Goal: Transaction & Acquisition: Book appointment/travel/reservation

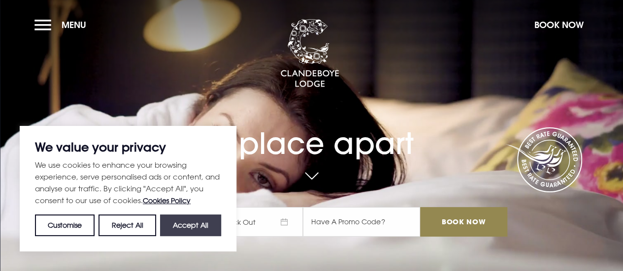
click at [194, 227] on button "Accept All" at bounding box center [190, 226] width 61 height 22
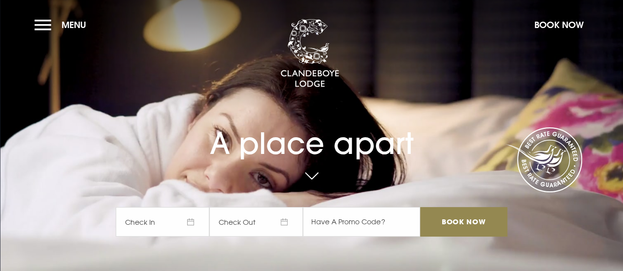
checkbox input "true"
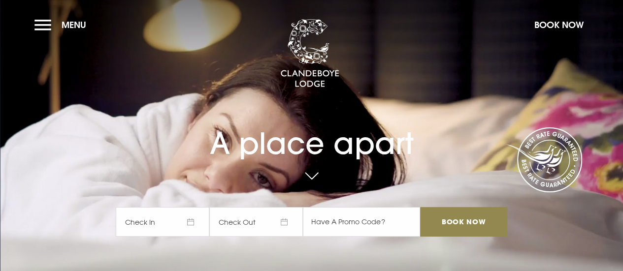
click at [187, 223] on span "Check In" at bounding box center [163, 222] width 94 height 30
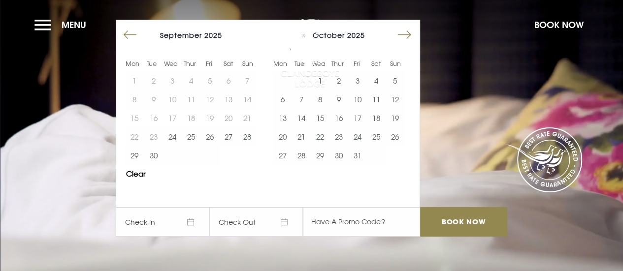
click at [407, 32] on button "Move forward to switch to the next month." at bounding box center [404, 35] width 19 height 19
click at [171, 153] on button "31" at bounding box center [172, 155] width 19 height 19
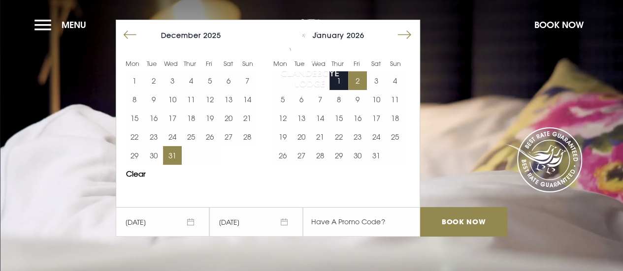
click at [362, 75] on button "2" at bounding box center [357, 80] width 19 height 19
click at [327, 223] on input "text" at bounding box center [361, 222] width 117 height 30
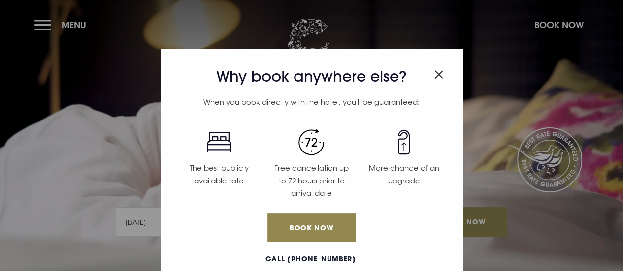
click at [434, 71] on img "Close modal" at bounding box center [438, 74] width 9 height 8
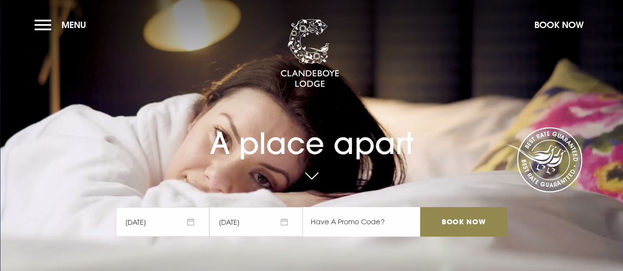
click at [351, 222] on input "text" at bounding box center [361, 222] width 117 height 30
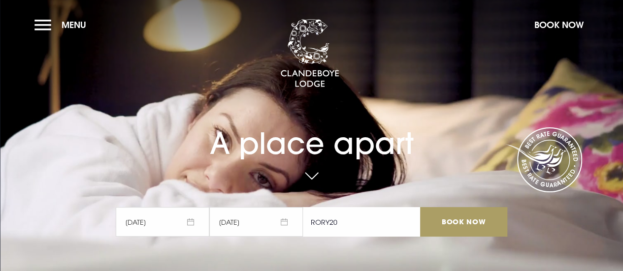
type input "RORY20"
click at [468, 225] on input "Book Now" at bounding box center [463, 222] width 87 height 30
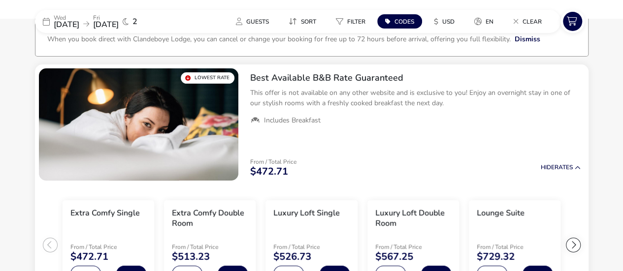
scroll to position [76, 0]
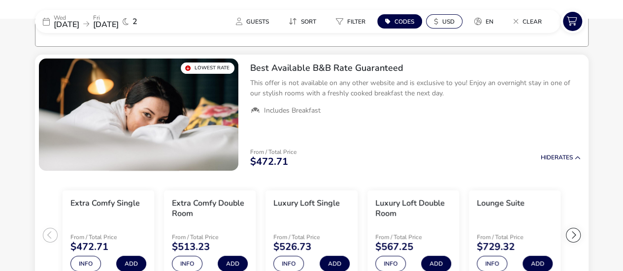
click at [450, 18] on span "USD" at bounding box center [448, 22] width 12 height 8
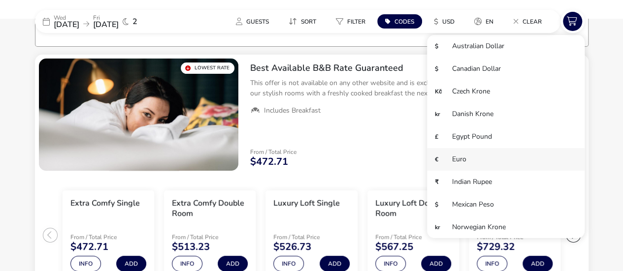
click at [442, 154] on li "€ Euro" at bounding box center [506, 159] width 158 height 23
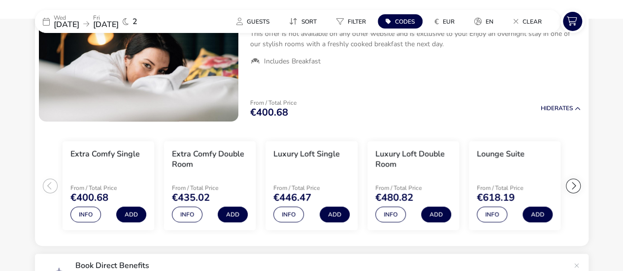
scroll to position [174, 0]
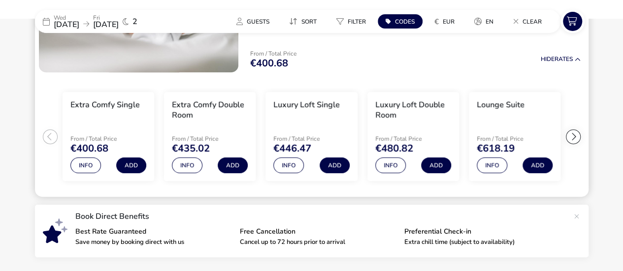
click at [575, 138] on div at bounding box center [573, 136] width 15 height 15
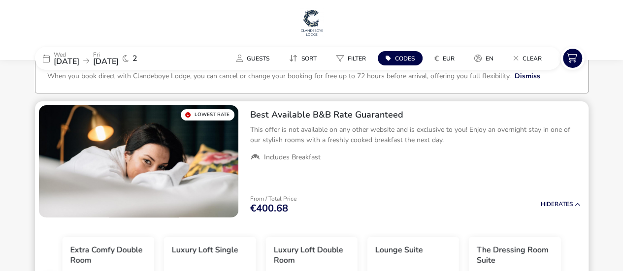
scroll to position [0, 0]
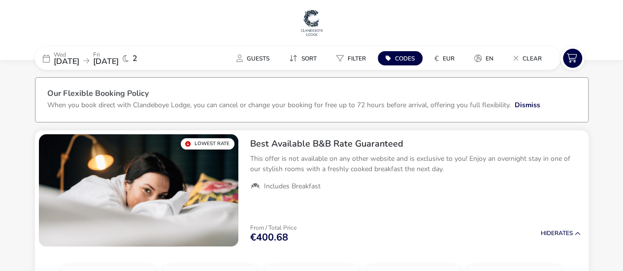
click at [137, 55] on span "2" at bounding box center [134, 59] width 5 height 8
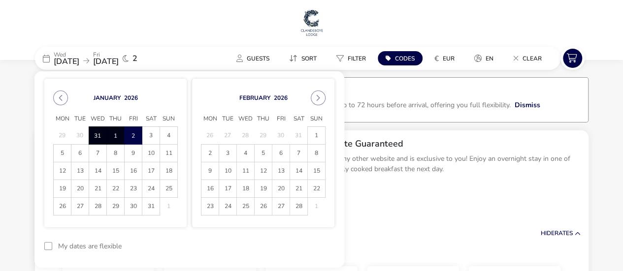
click at [137, 55] on span "2" at bounding box center [134, 59] width 5 height 8
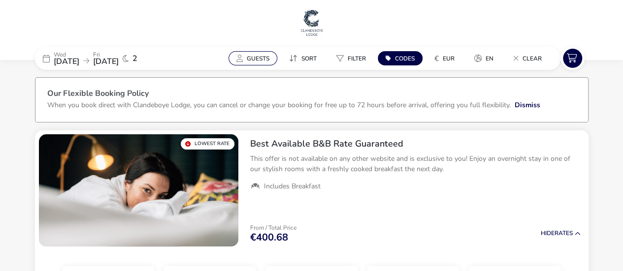
click at [259, 55] on span "Guests" at bounding box center [258, 59] width 23 height 8
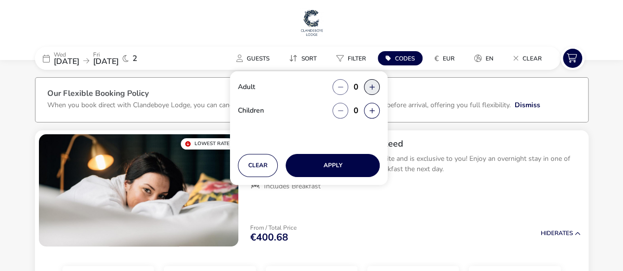
click at [377, 85] on button "button" at bounding box center [372, 87] width 16 height 16
type input "1"
click at [369, 106] on button "button" at bounding box center [372, 111] width 16 height 16
type input "2"
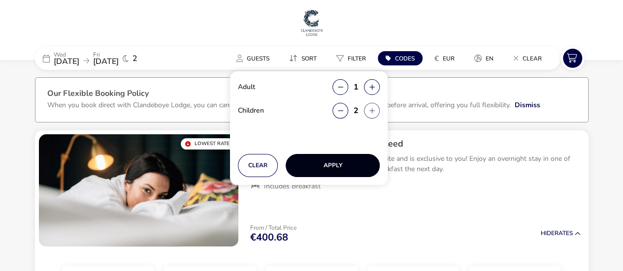
click at [345, 163] on button "Apply" at bounding box center [333, 165] width 94 height 23
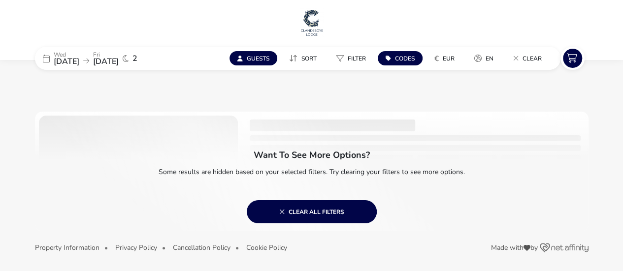
scroll to position [1, 0]
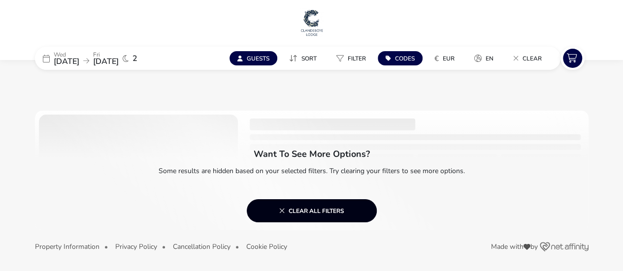
click at [312, 208] on span "Clear all filters" at bounding box center [311, 211] width 65 height 8
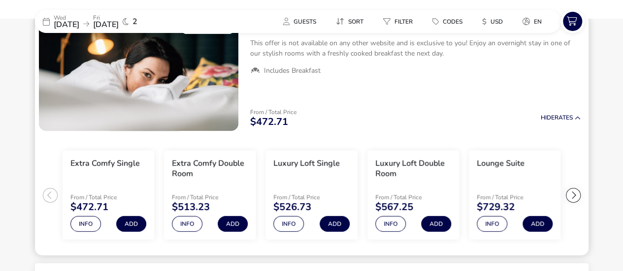
scroll to position [197, 0]
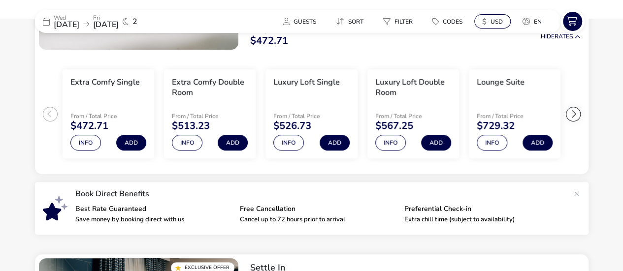
click at [483, 21] on icon "$" at bounding box center [484, 22] width 4 height 10
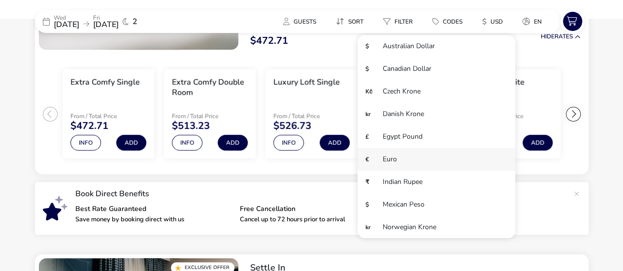
click at [408, 159] on li "€ Euro" at bounding box center [436, 159] width 158 height 23
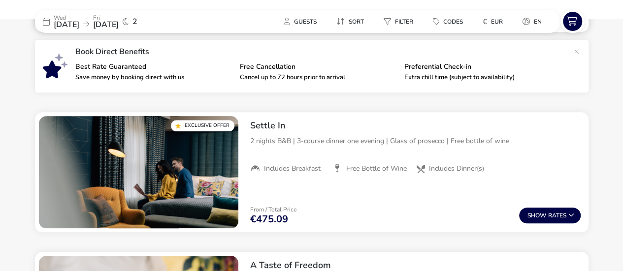
scroll to position [345, 0]
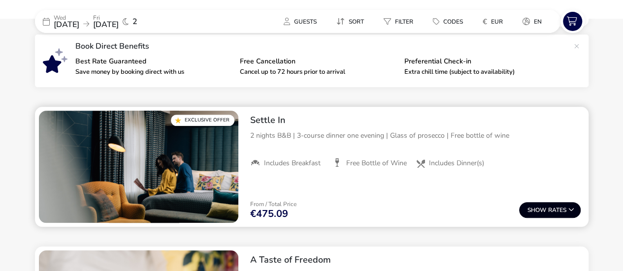
click at [553, 212] on button "Show Rates" at bounding box center [550, 210] width 62 height 16
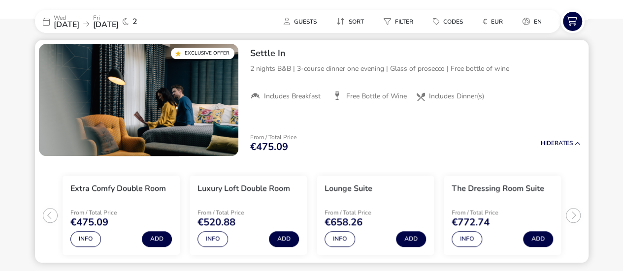
scroll to position [427, 0]
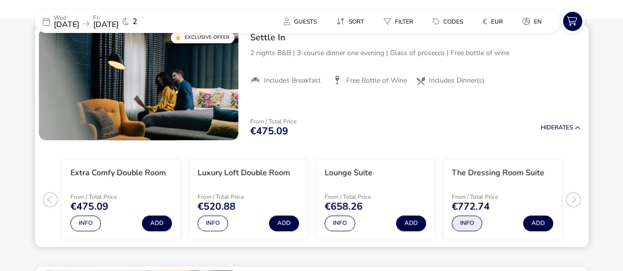
click at [465, 222] on button "Info" at bounding box center [466, 224] width 31 height 16
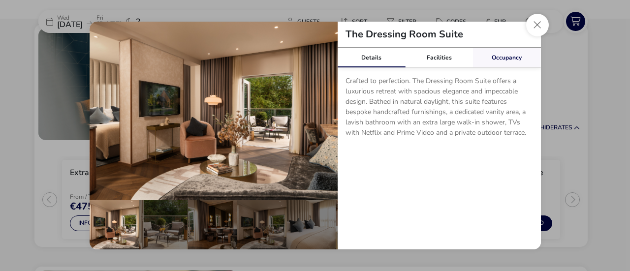
click at [505, 53] on link "Occupancy" at bounding box center [507, 58] width 68 height 20
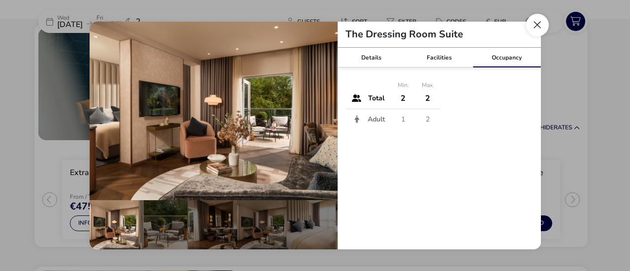
click at [539, 21] on button "Close dialog" at bounding box center [537, 25] width 23 height 23
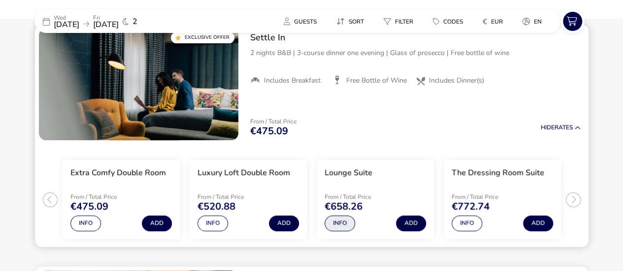
click at [334, 222] on button "Info" at bounding box center [339, 224] width 31 height 16
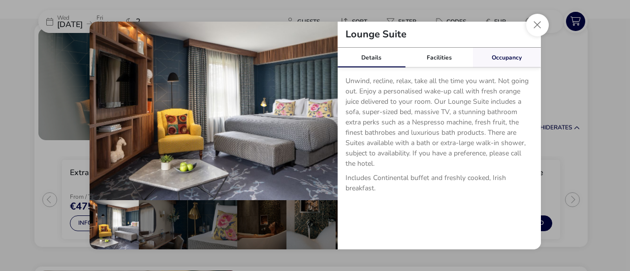
click at [503, 55] on link "Occupancy" at bounding box center [507, 58] width 68 height 20
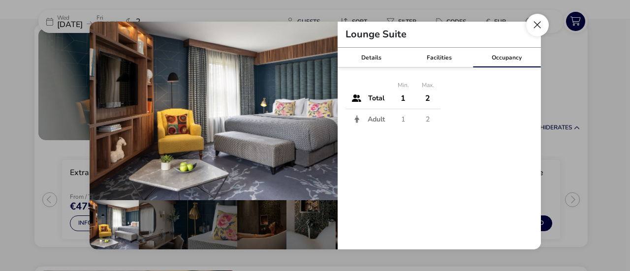
click at [536, 27] on button "Close dialog" at bounding box center [537, 25] width 23 height 23
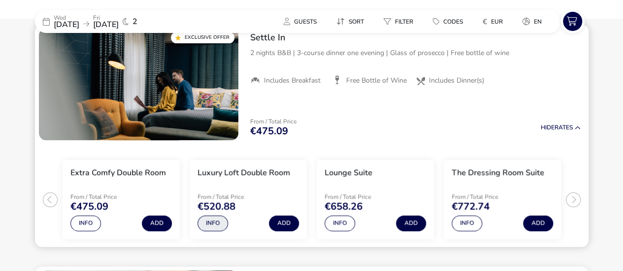
click at [208, 224] on button "Info" at bounding box center [212, 224] width 31 height 16
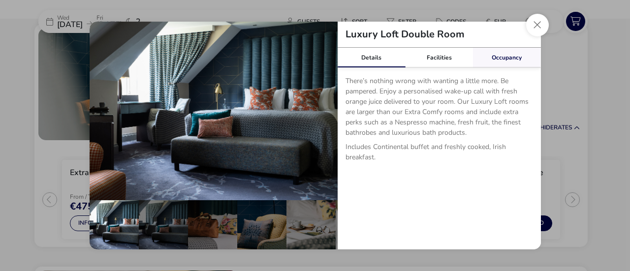
click at [509, 58] on link "Occupancy" at bounding box center [507, 58] width 68 height 20
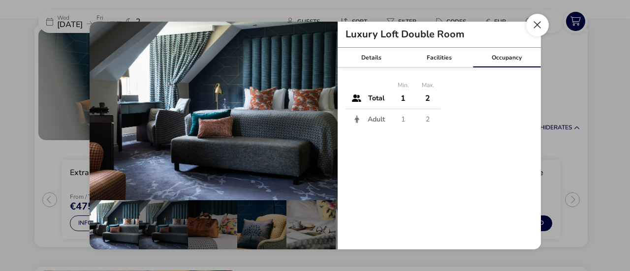
click at [536, 23] on button "Close dialog" at bounding box center [537, 25] width 23 height 23
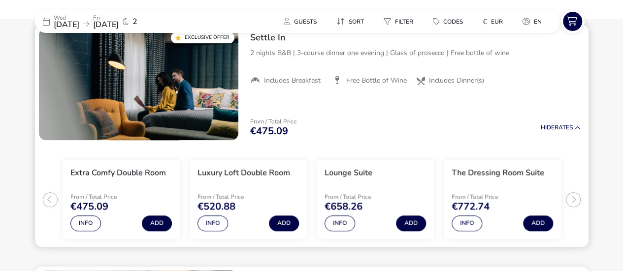
click at [573, 194] on ul "Extra Comfy Double Room From / Total Price €475.09 Info Add Luxury Loft Double …" at bounding box center [311, 195] width 553 height 103
click at [44, 199] on ul "Extra Comfy Double Room From / Total Price €475.09 Info Add Luxury Loft Double …" at bounding box center [311, 195] width 553 height 103
click at [50, 202] on ul "Extra Comfy Double Room From / Total Price €475.09 Info Add Luxury Loft Double …" at bounding box center [311, 195] width 553 height 103
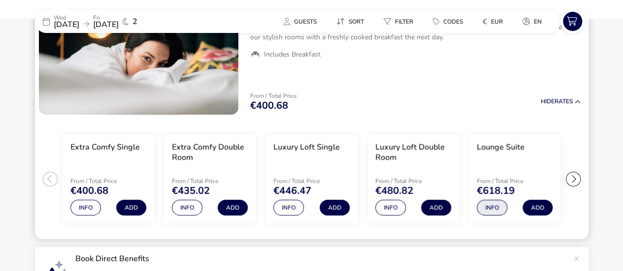
click at [498, 208] on button "Info" at bounding box center [492, 208] width 31 height 16
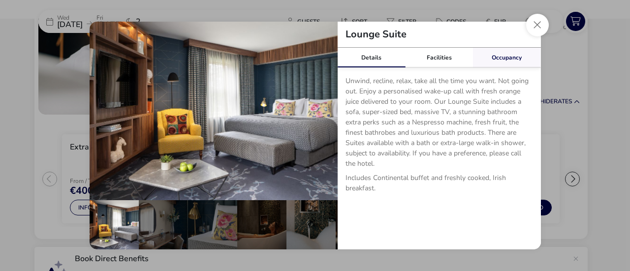
click at [509, 56] on link "Occupancy" at bounding box center [507, 58] width 68 height 20
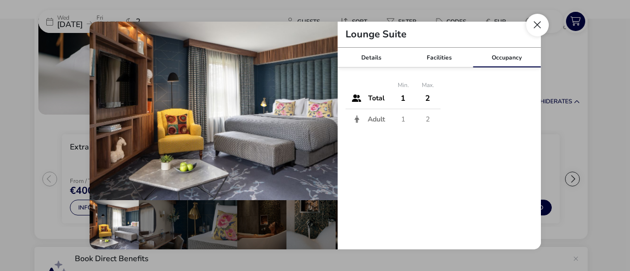
click at [539, 22] on button "Close dialog" at bounding box center [537, 25] width 23 height 23
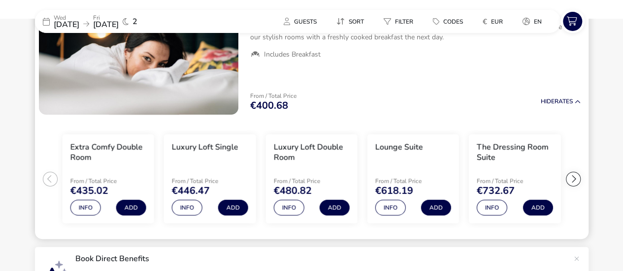
click at [568, 177] on div at bounding box center [573, 179] width 15 height 15
click at [568, 177] on ul "Extra Comfy Single From / Total Price €400.68 Info Add Extra Comfy Double Room …" at bounding box center [311, 179] width 553 height 121
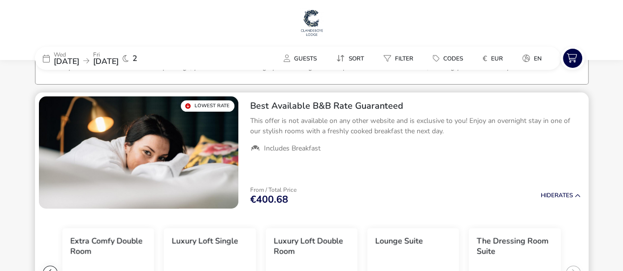
scroll to position [0, 0]
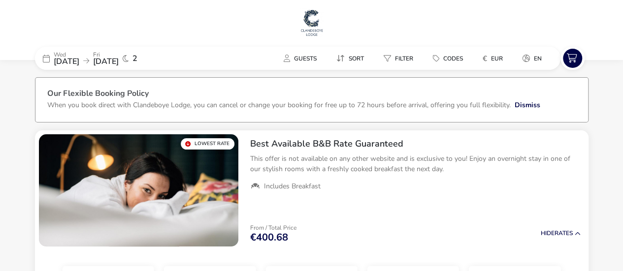
click at [79, 55] on p "Wed" at bounding box center [67, 55] width 26 height 6
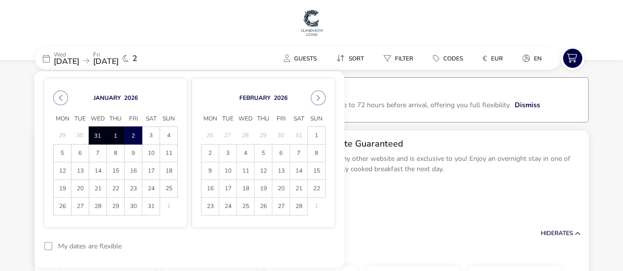
click at [93, 151] on span "7" at bounding box center [97, 153] width 17 height 17
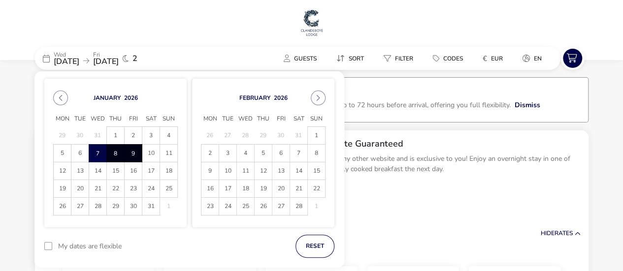
click at [132, 155] on span "9" at bounding box center [133, 153] width 17 height 17
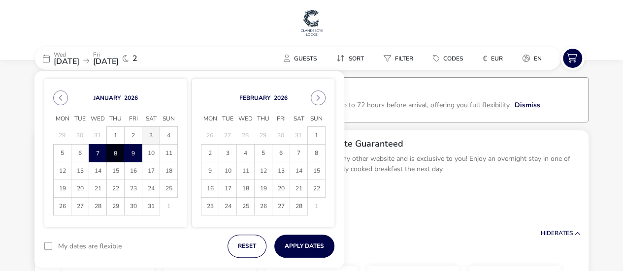
click at [153, 135] on span "3" at bounding box center [150, 135] width 17 height 17
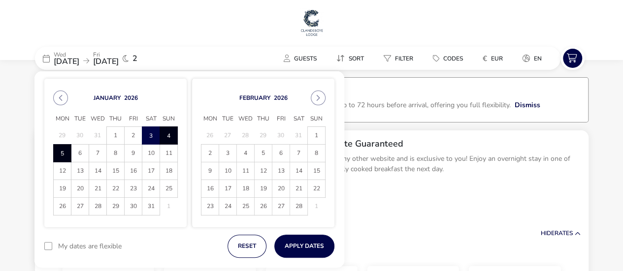
click at [61, 146] on span "5" at bounding box center [62, 153] width 17 height 17
click at [288, 242] on button "Apply Dates" at bounding box center [304, 246] width 60 height 23
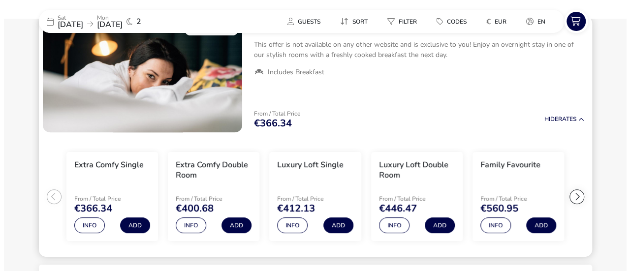
scroll to position [130, 0]
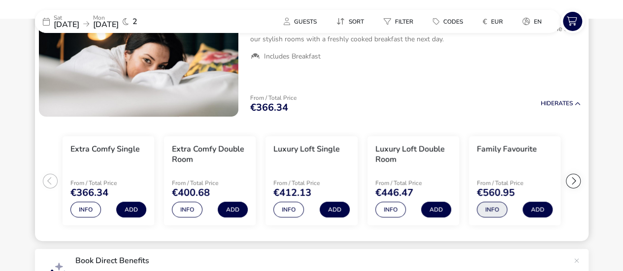
click at [492, 204] on button "Info" at bounding box center [492, 210] width 31 height 16
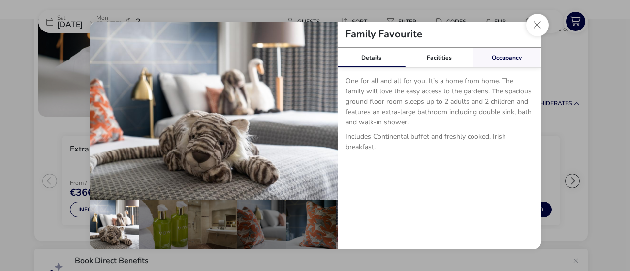
click at [507, 53] on link "Occupancy" at bounding box center [507, 58] width 68 height 20
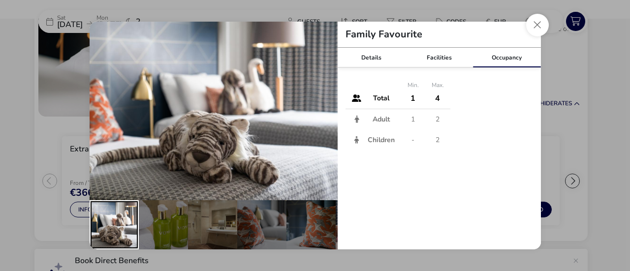
click at [127, 225] on div "details" at bounding box center [114, 224] width 49 height 49
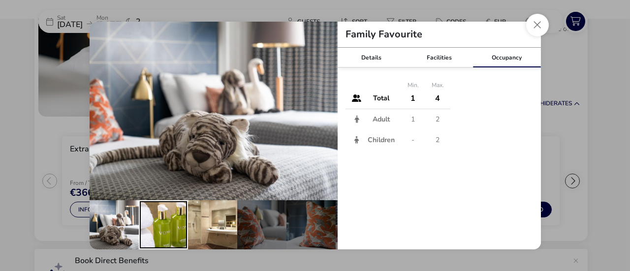
drag, startPoint x: 164, startPoint y: 218, endPoint x: 202, endPoint y: 213, distance: 38.2
click at [164, 218] on div "details" at bounding box center [163, 224] width 49 height 49
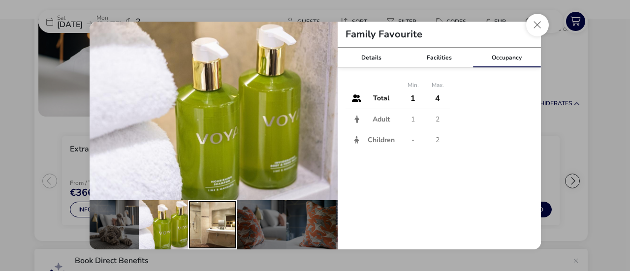
click at [231, 216] on div "details" at bounding box center [212, 224] width 49 height 49
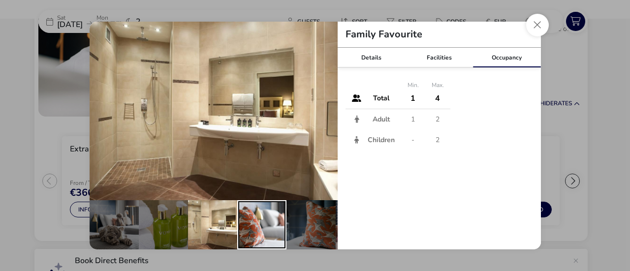
click at [265, 218] on div "details" at bounding box center [261, 224] width 49 height 49
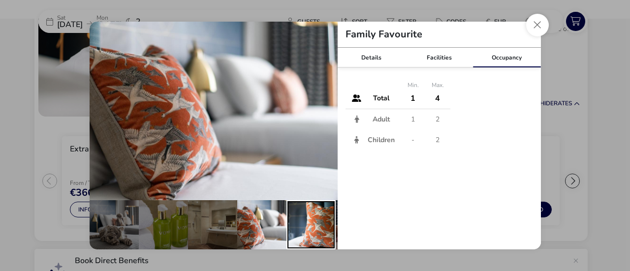
click at [312, 225] on div "details" at bounding box center [310, 224] width 49 height 49
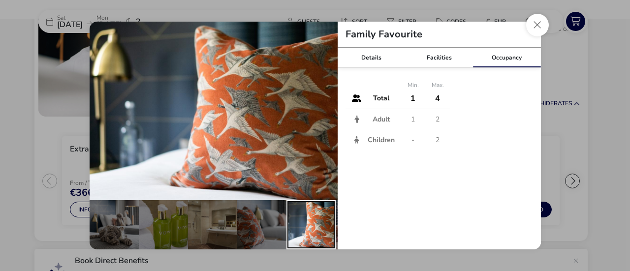
drag, startPoint x: 316, startPoint y: 223, endPoint x: 329, endPoint y: 220, distance: 13.1
click at [321, 222] on div "details" at bounding box center [310, 224] width 49 height 49
click at [337, 221] on div "details" at bounding box center [360, 224] width 49 height 49
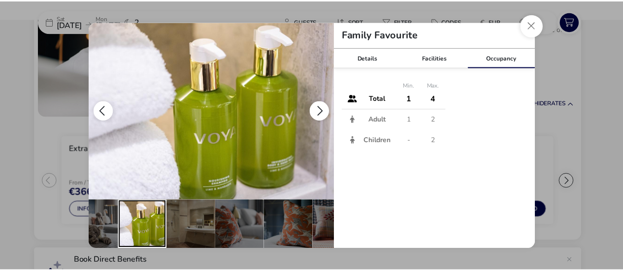
scroll to position [0, 39]
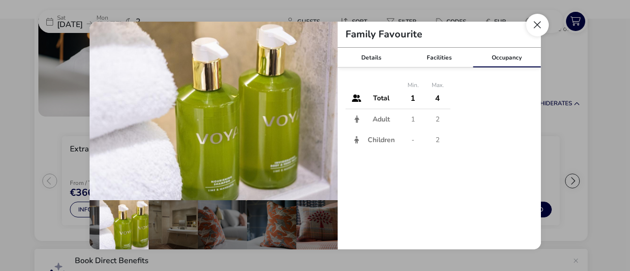
click at [535, 23] on button "Close dialog" at bounding box center [537, 25] width 23 height 23
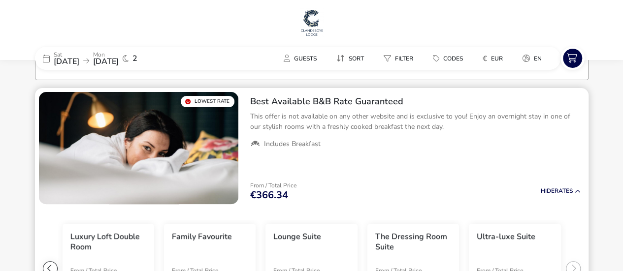
scroll to position [0, 0]
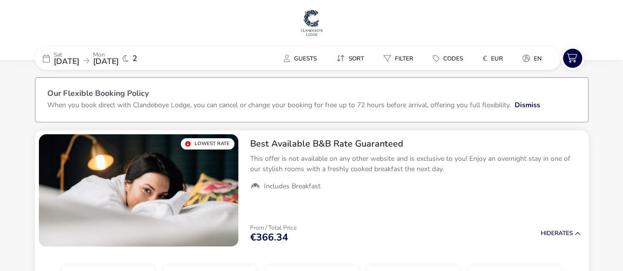
click at [79, 62] on span "[DATE]" at bounding box center [67, 61] width 26 height 11
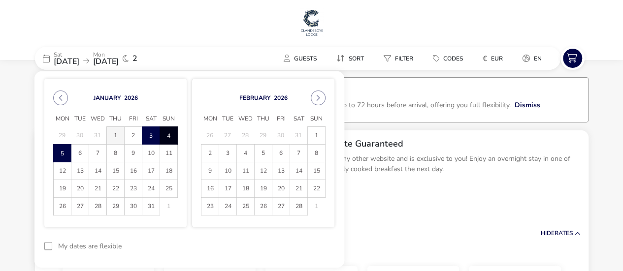
click at [120, 134] on span "1" at bounding box center [115, 135] width 17 height 17
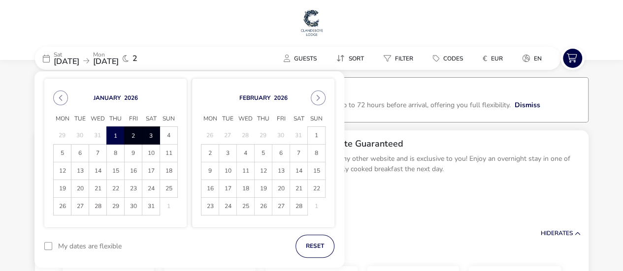
click at [149, 136] on span "3" at bounding box center [150, 135] width 17 height 17
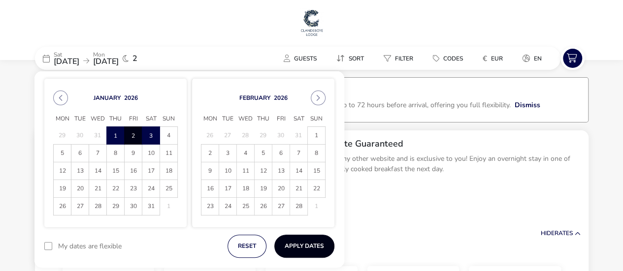
click at [304, 246] on button "Apply Dates" at bounding box center [304, 246] width 60 height 23
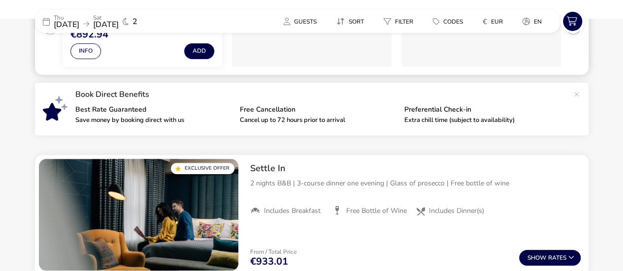
scroll to position [376, 0]
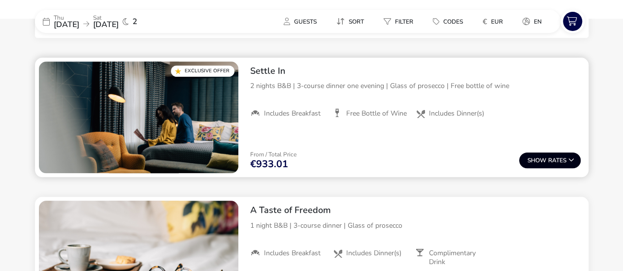
click at [542, 158] on span "Show" at bounding box center [537, 161] width 21 height 6
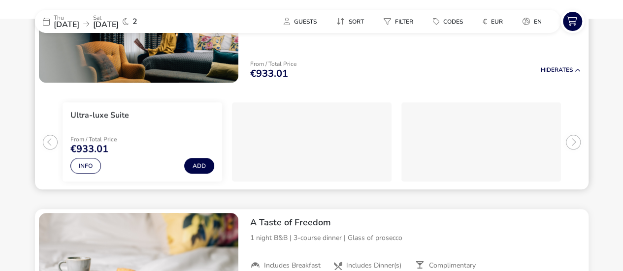
scroll to position [482, 0]
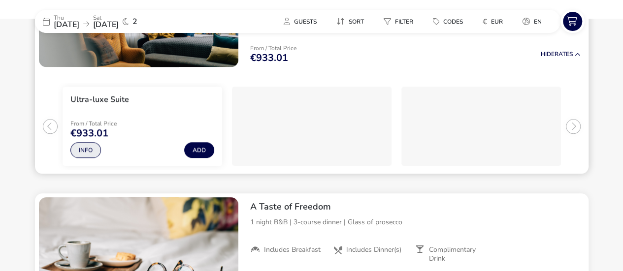
click at [76, 147] on button "Info" at bounding box center [85, 150] width 31 height 16
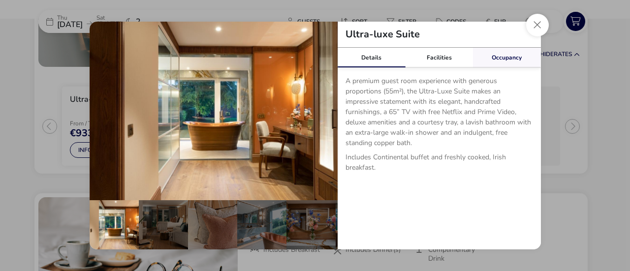
click at [509, 54] on link "Occupancy" at bounding box center [507, 58] width 68 height 20
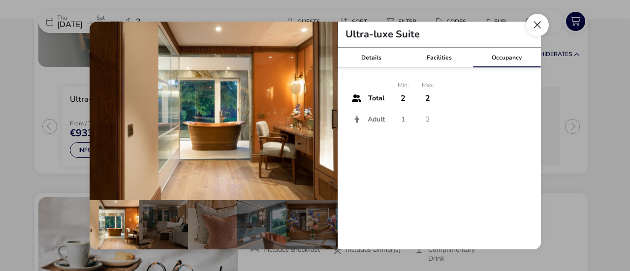
click at [534, 28] on button "Close dialog" at bounding box center [537, 25] width 23 height 23
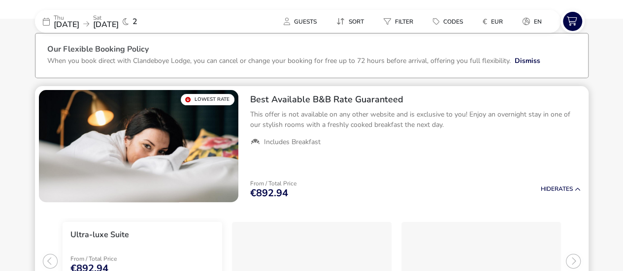
scroll to position [0, 0]
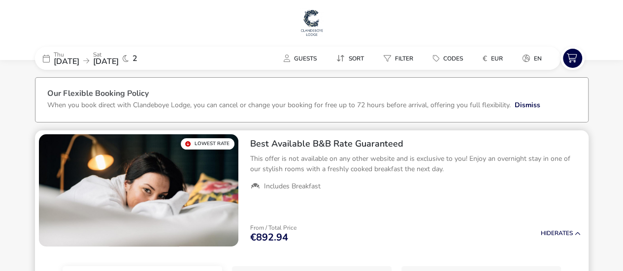
click at [557, 227] on div "From / Total Price €892.94 Hide Rates" at bounding box center [415, 233] width 346 height 33
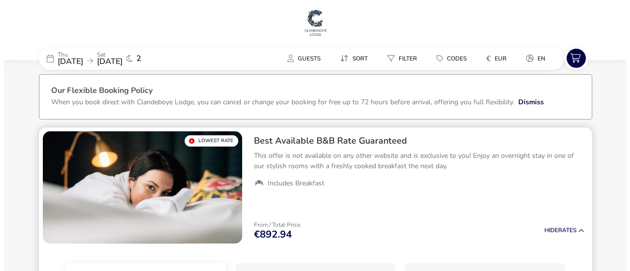
scroll to position [148, 0]
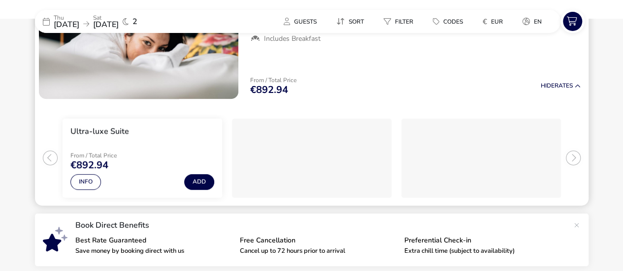
click at [319, 172] on div "2 / 3" at bounding box center [311, 158] width 159 height 79
click at [465, 153] on div "3 / 3" at bounding box center [480, 158] width 159 height 79
click at [567, 158] on ul "Ultra-luxe Suite From / Total Price €892.94 Info Add" at bounding box center [311, 154] width 553 height 103
click at [81, 182] on button "Info" at bounding box center [85, 182] width 31 height 16
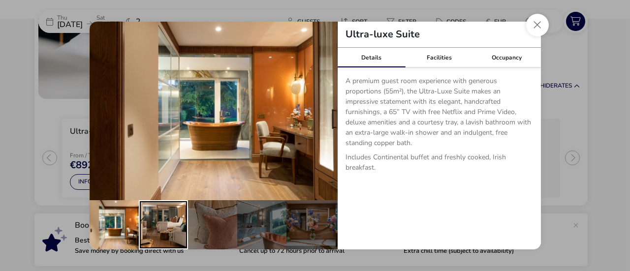
click at [161, 230] on div "details" at bounding box center [163, 224] width 49 height 49
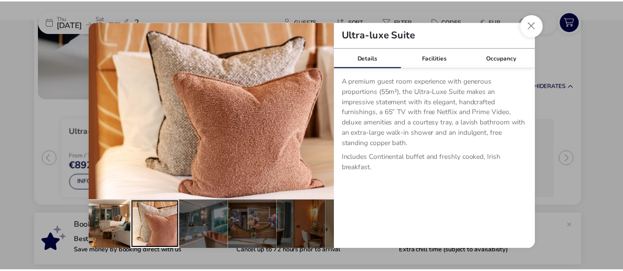
scroll to position [0, 59]
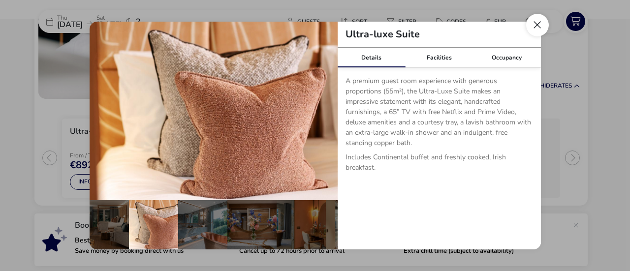
click at [540, 25] on button "Close dialog" at bounding box center [537, 25] width 23 height 23
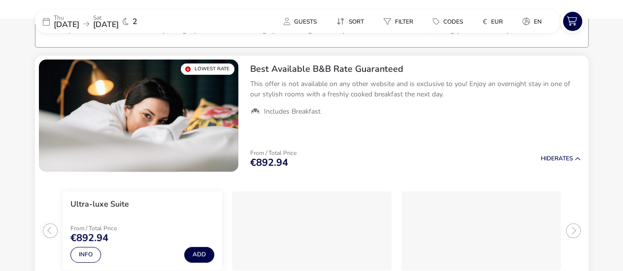
scroll to position [0, 0]
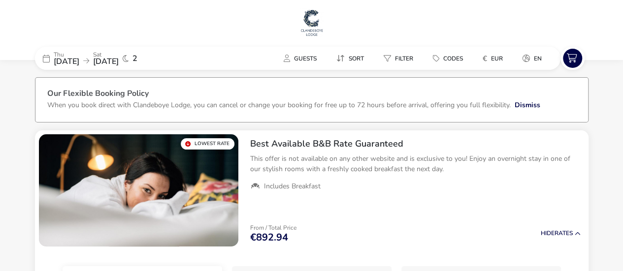
click at [119, 64] on span "[DATE]" at bounding box center [106, 61] width 26 height 11
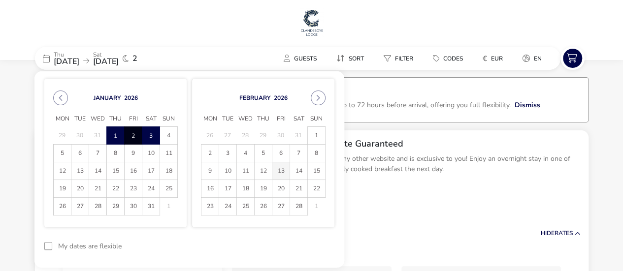
click at [277, 172] on span "13" at bounding box center [280, 170] width 17 height 17
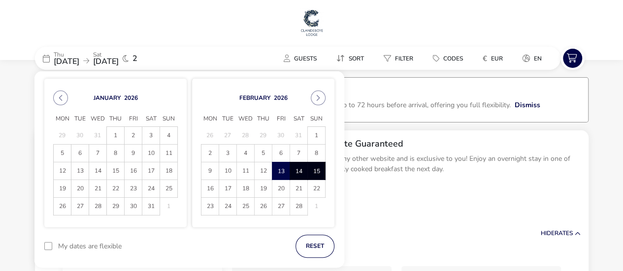
click at [308, 172] on span "15" at bounding box center [316, 170] width 17 height 17
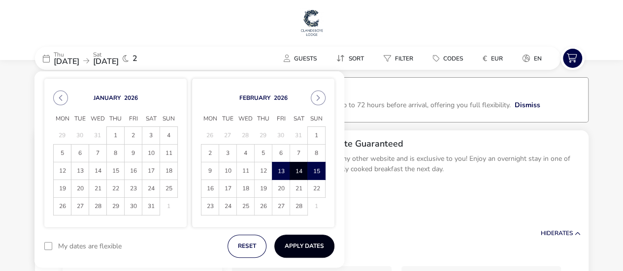
click at [292, 248] on button "Apply Dates" at bounding box center [304, 246] width 60 height 23
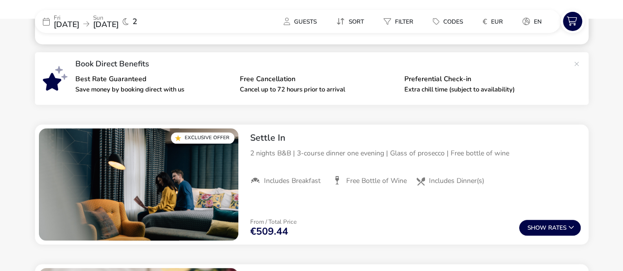
scroll to position [376, 0]
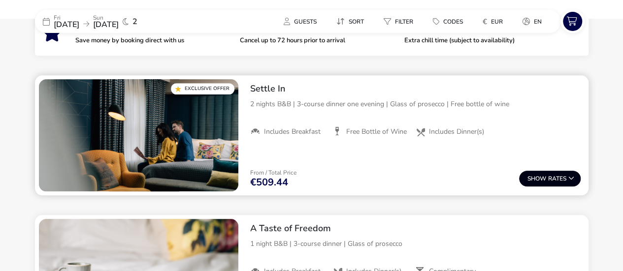
click at [549, 176] on button "Show Rates" at bounding box center [550, 179] width 62 height 16
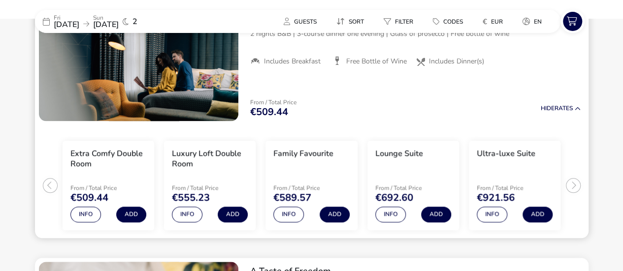
scroll to position [451, 0]
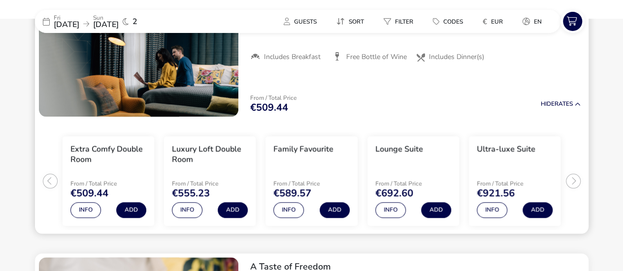
click at [573, 182] on ul "Extra Comfy Double Room From / Total Price €509.44 Info Add Luxury Loft Double …" at bounding box center [311, 177] width 553 height 113
click at [287, 210] on button "Info" at bounding box center [288, 210] width 31 height 16
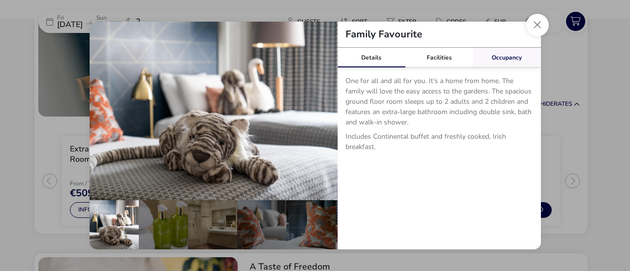
click at [505, 61] on link "Occupancy" at bounding box center [507, 58] width 68 height 20
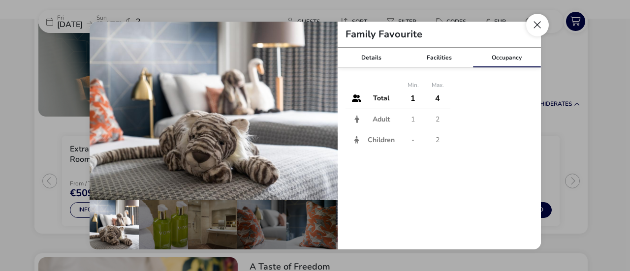
click at [534, 19] on button "Close dialog" at bounding box center [537, 25] width 23 height 23
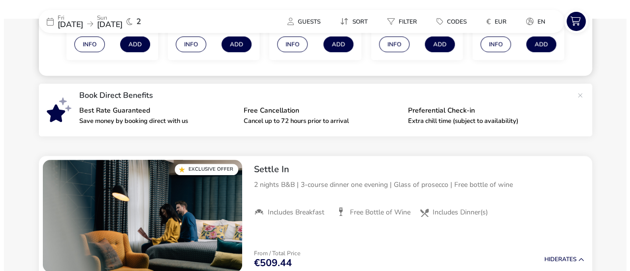
scroll to position [443, 0]
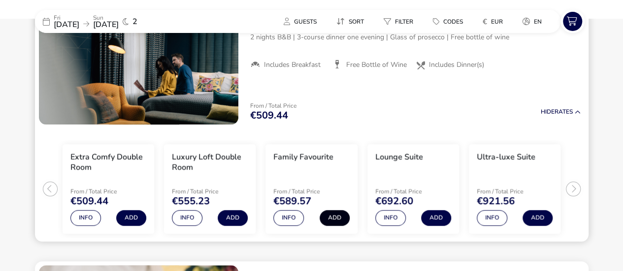
click at [331, 221] on button "Add" at bounding box center [334, 218] width 30 height 16
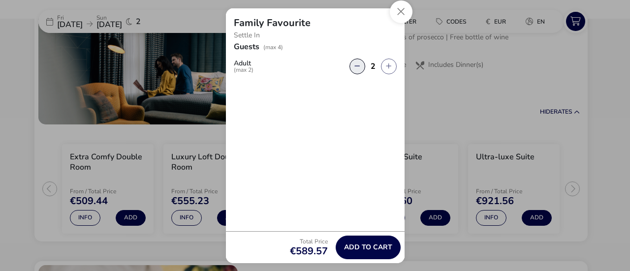
click at [355, 67] on button "button" at bounding box center [358, 67] width 16 height 16
type input "1"
click at [360, 244] on span "Add to cart" at bounding box center [368, 247] width 48 height 7
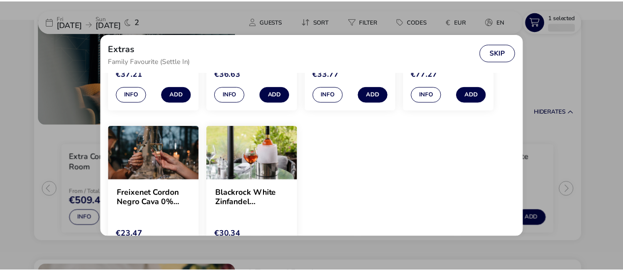
scroll to position [402, 0]
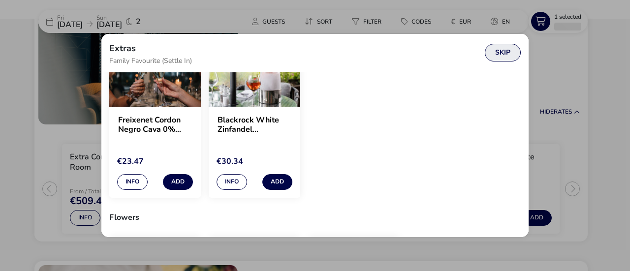
click at [497, 55] on button "Skip" at bounding box center [503, 53] width 36 height 18
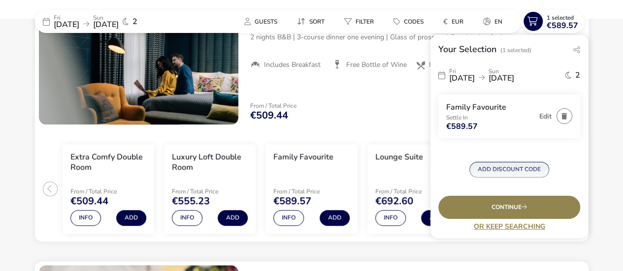
click at [514, 167] on button "ADD DISCOUNT CODE" at bounding box center [509, 170] width 80 height 16
type input "RORY20"
click at [553, 172] on button "Apply" at bounding box center [563, 174] width 30 height 21
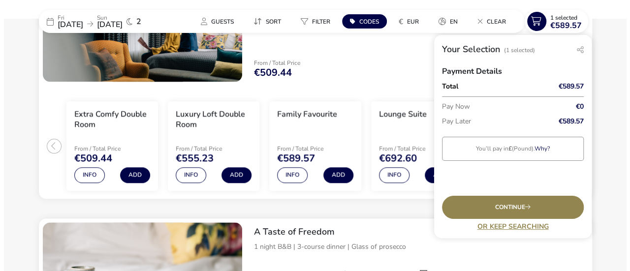
scroll to position [541, 0]
